Goal: Transaction & Acquisition: Purchase product/service

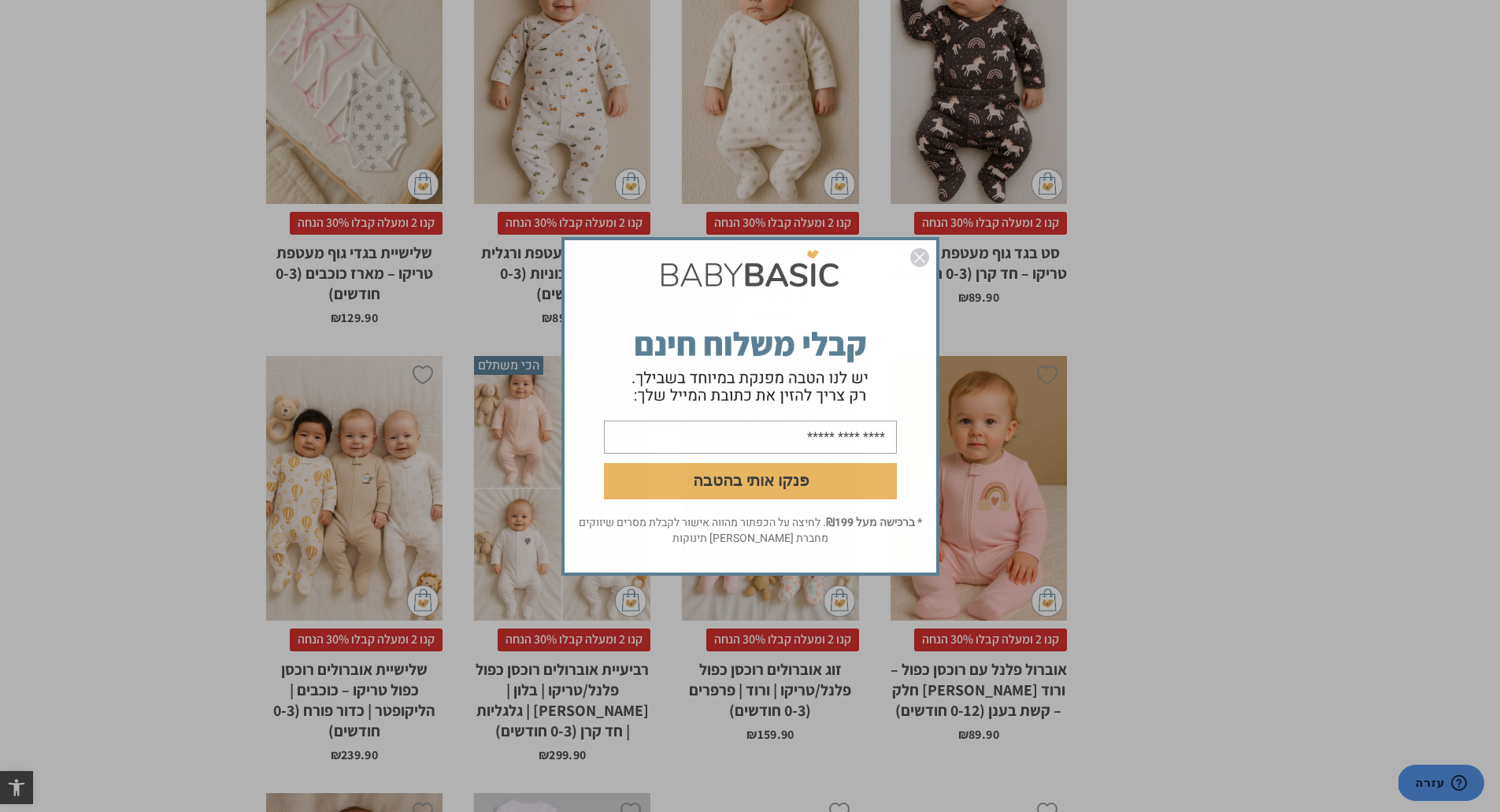
scroll to position [2047, 0]
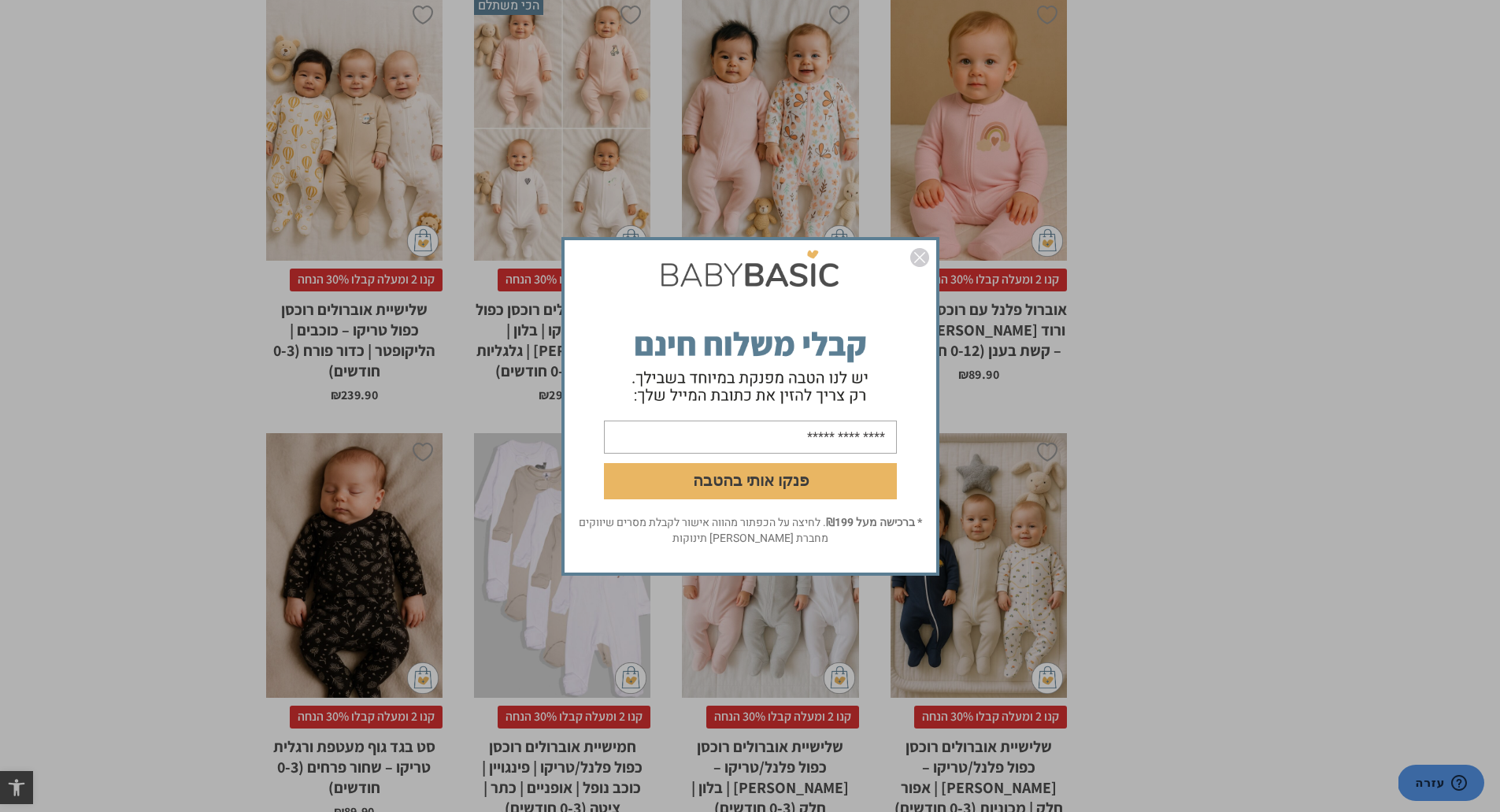
click at [921, 260] on img "סגור" at bounding box center [920, 258] width 19 height 19
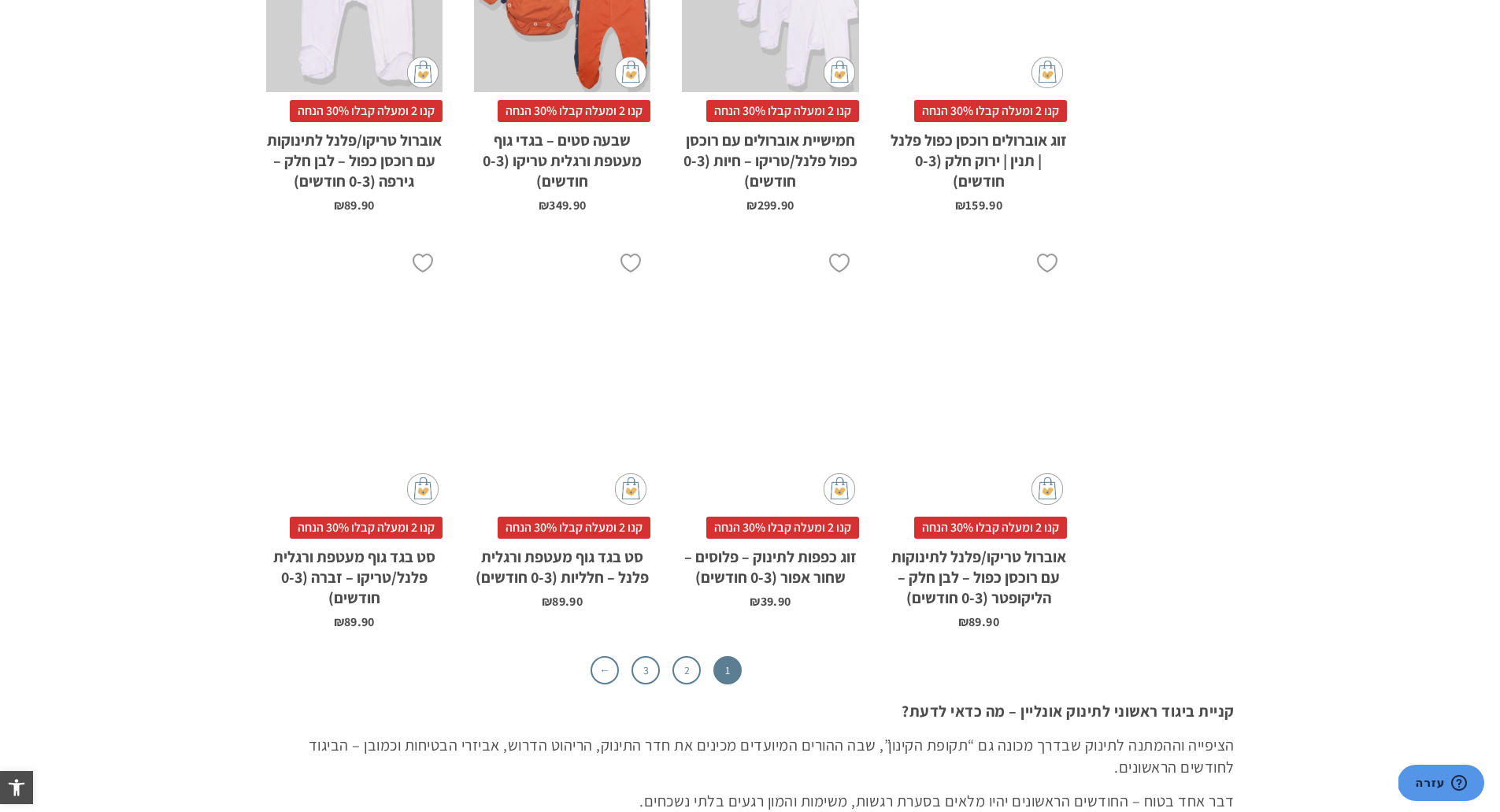
scroll to position [4803, 0]
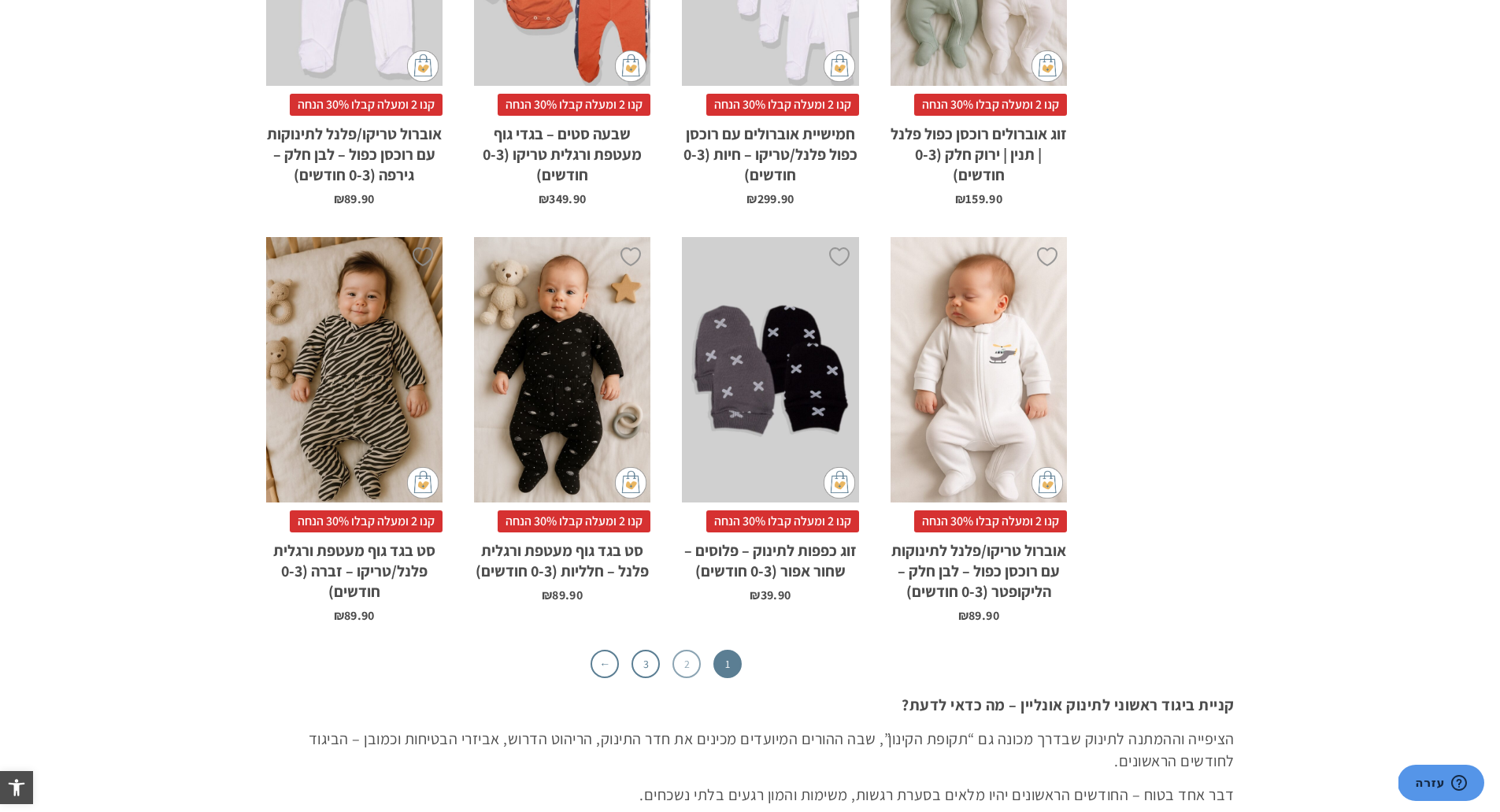
click at [691, 667] on link "2" at bounding box center [686, 664] width 28 height 28
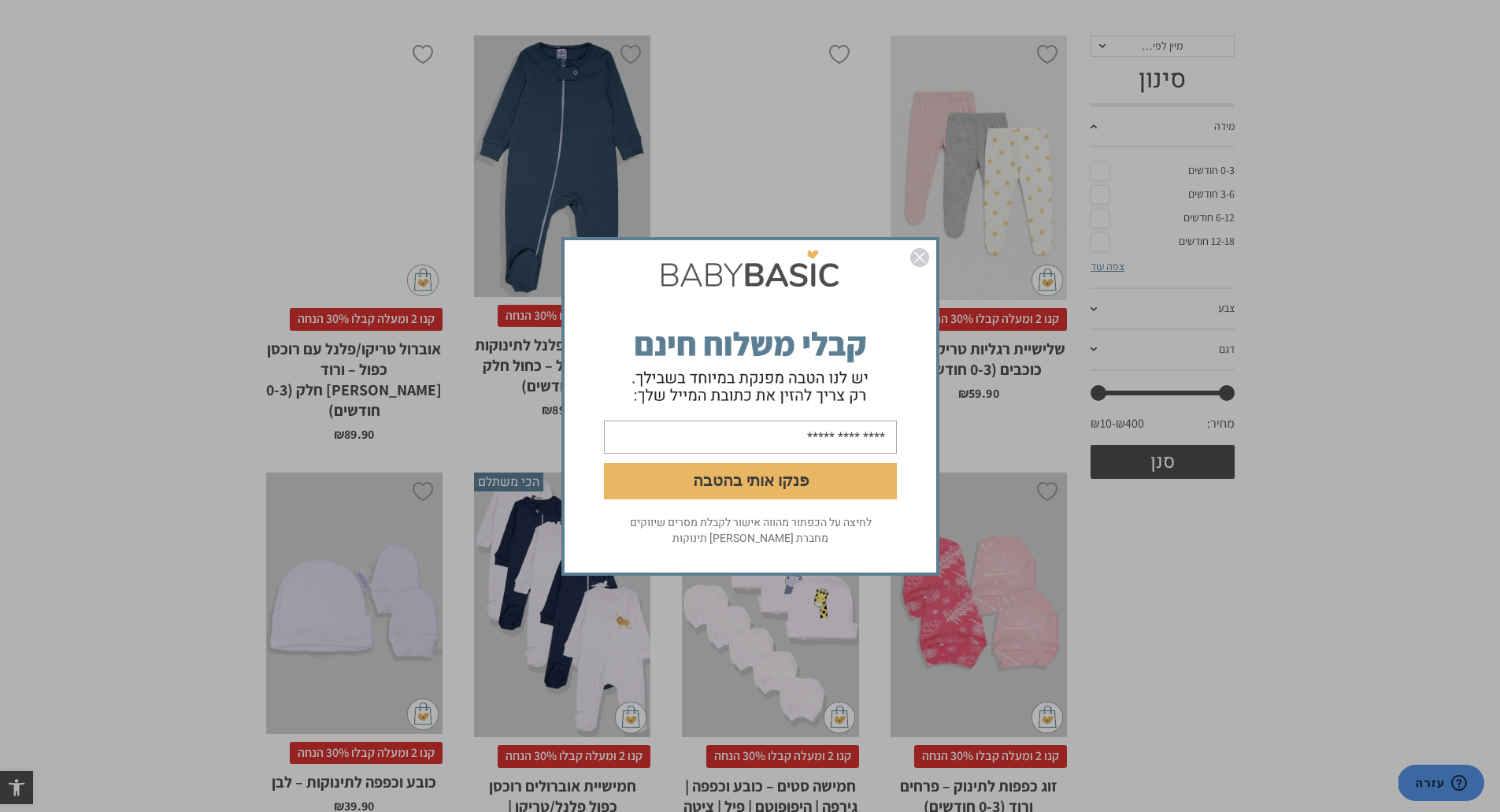
click at [916, 258] on img "סגור" at bounding box center [920, 258] width 19 height 19
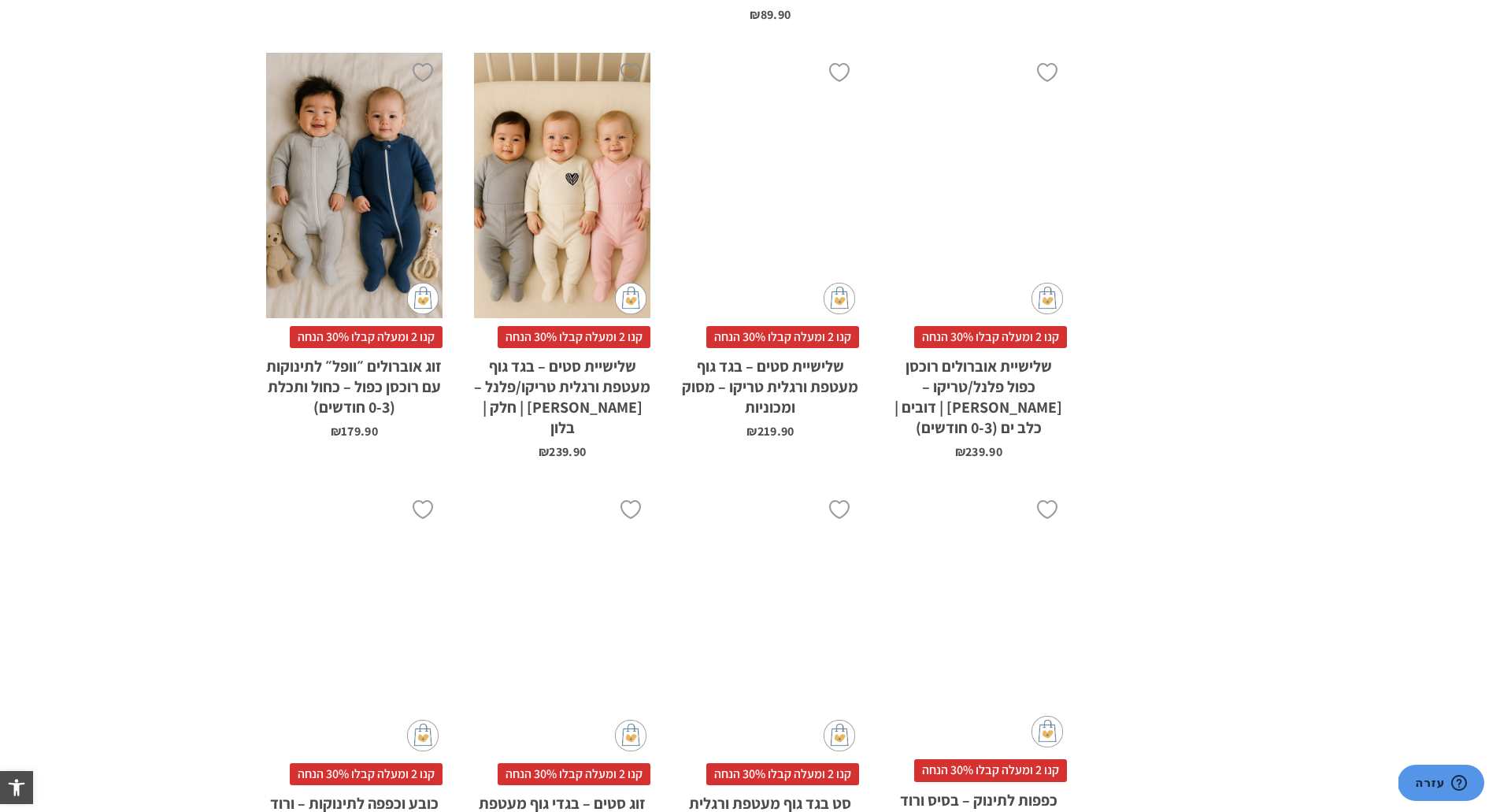
scroll to position [2598, 0]
